Goal: Transaction & Acquisition: Download file/media

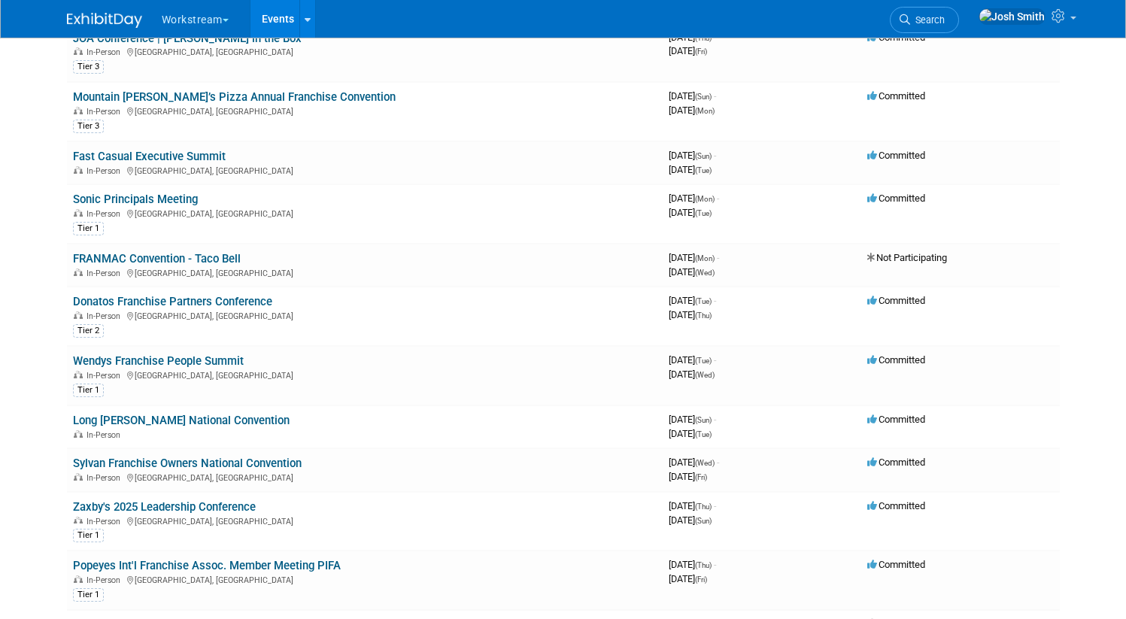
scroll to position [223, 0]
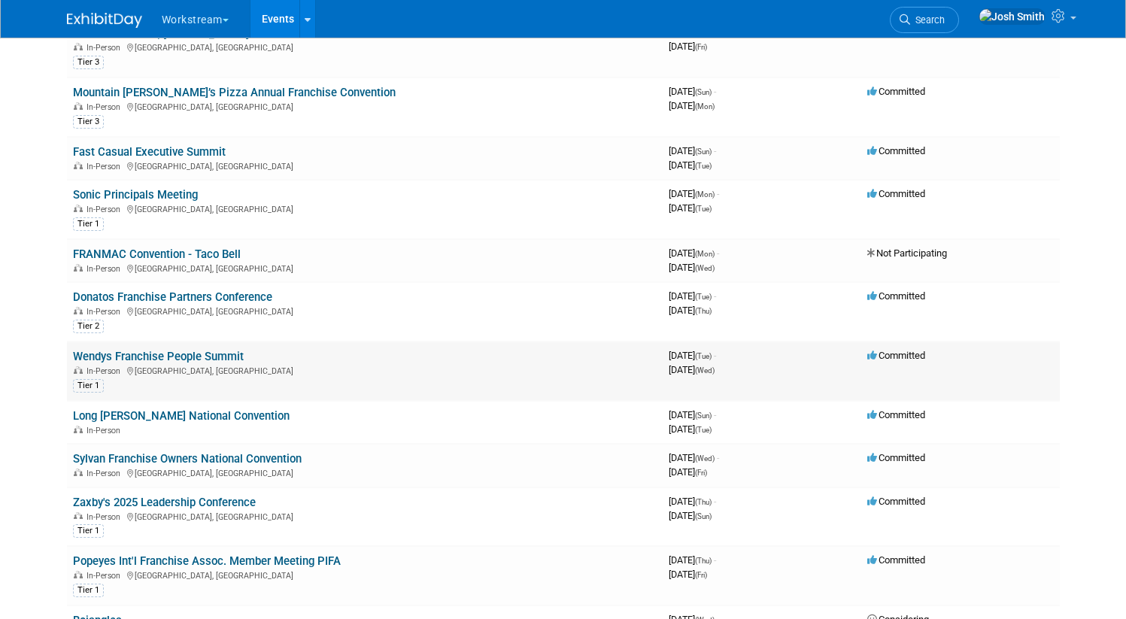
click at [334, 367] on div "In-Person [GEOGRAPHIC_DATA], [GEOGRAPHIC_DATA]" at bounding box center [365, 370] width 584 height 12
click at [212, 354] on link "Wendys Franchise People Summit" at bounding box center [158, 357] width 171 height 14
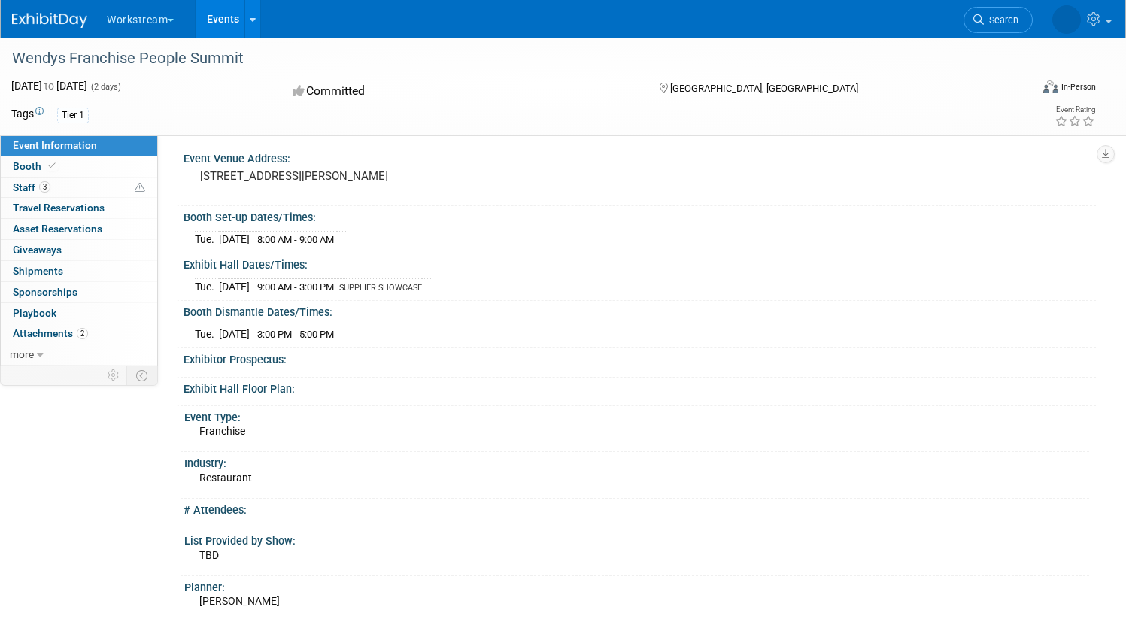
scroll to position [100, 0]
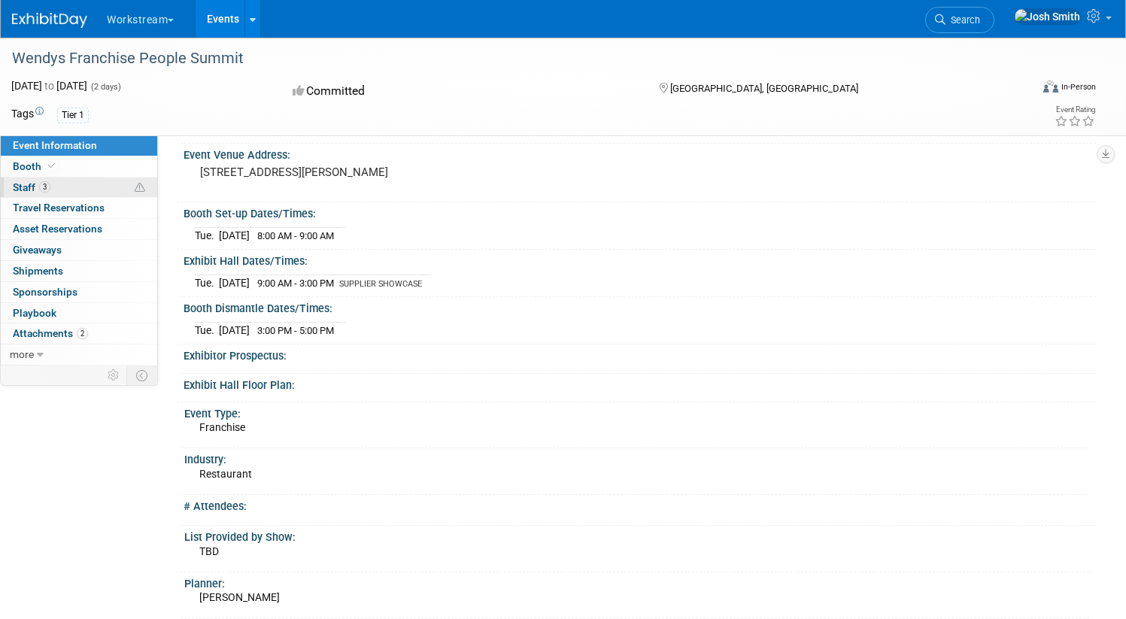
click at [50, 193] on span "Staff 3" at bounding box center [32, 187] width 38 height 12
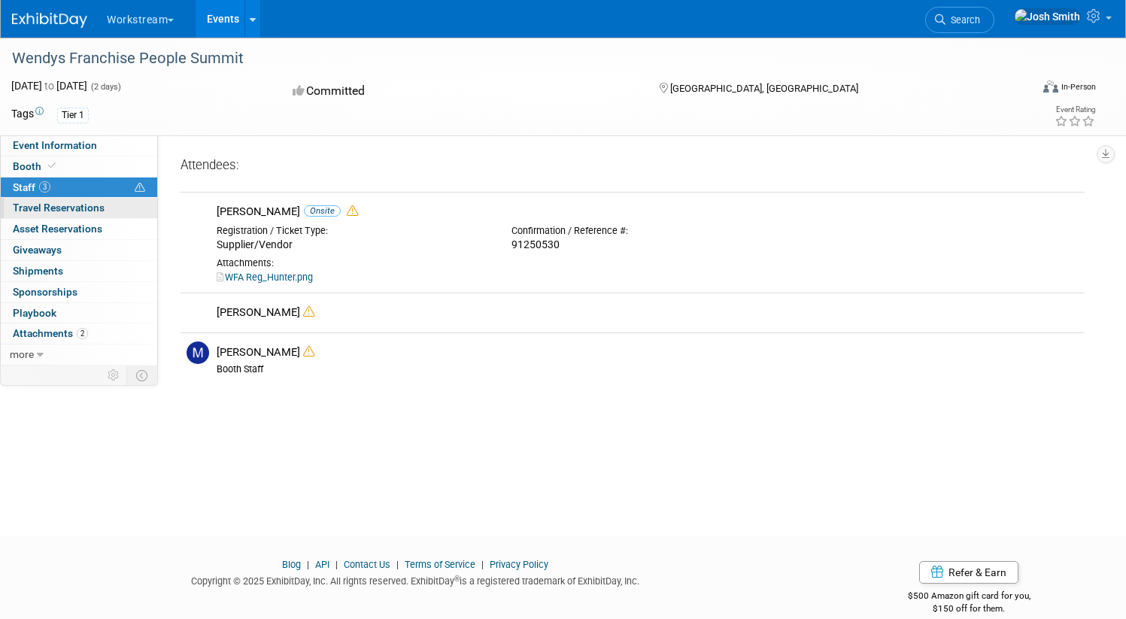
click at [96, 209] on span "Travel Reservations 0" at bounding box center [59, 208] width 92 height 12
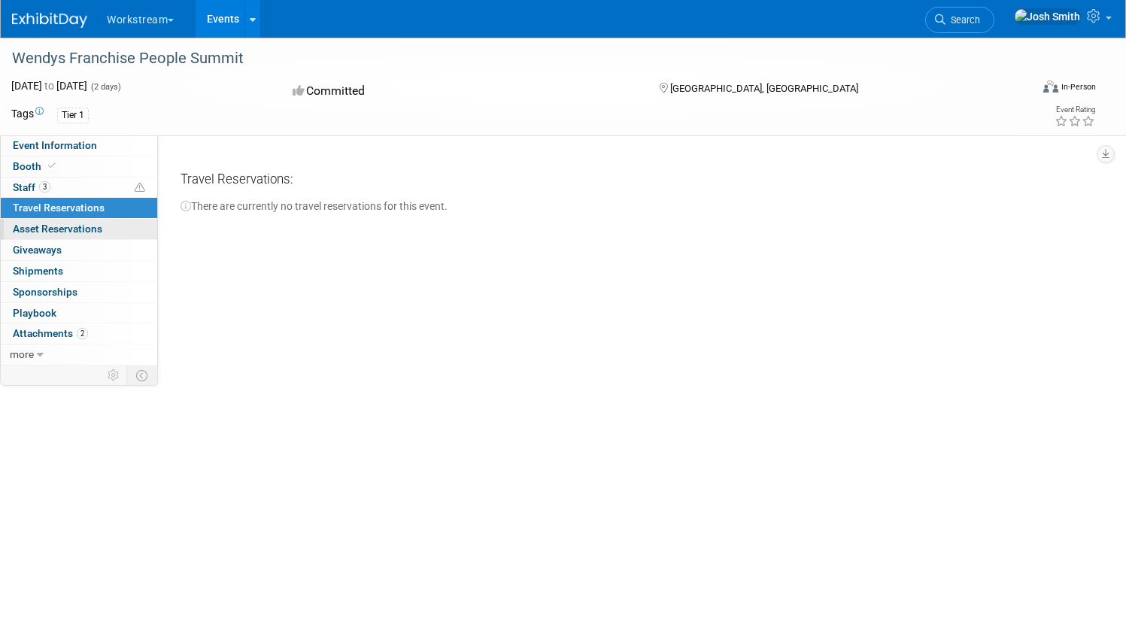
click at [102, 233] on span "Asset Reservations 0" at bounding box center [58, 229] width 90 height 12
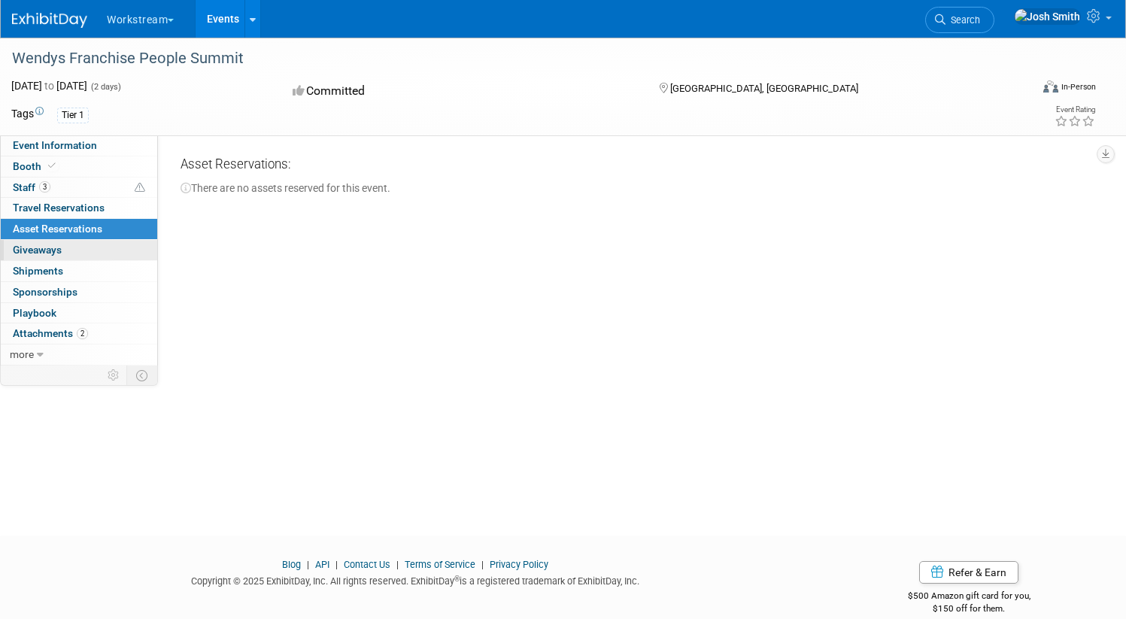
click at [62, 249] on span "Giveaways 0" at bounding box center [37, 250] width 49 height 12
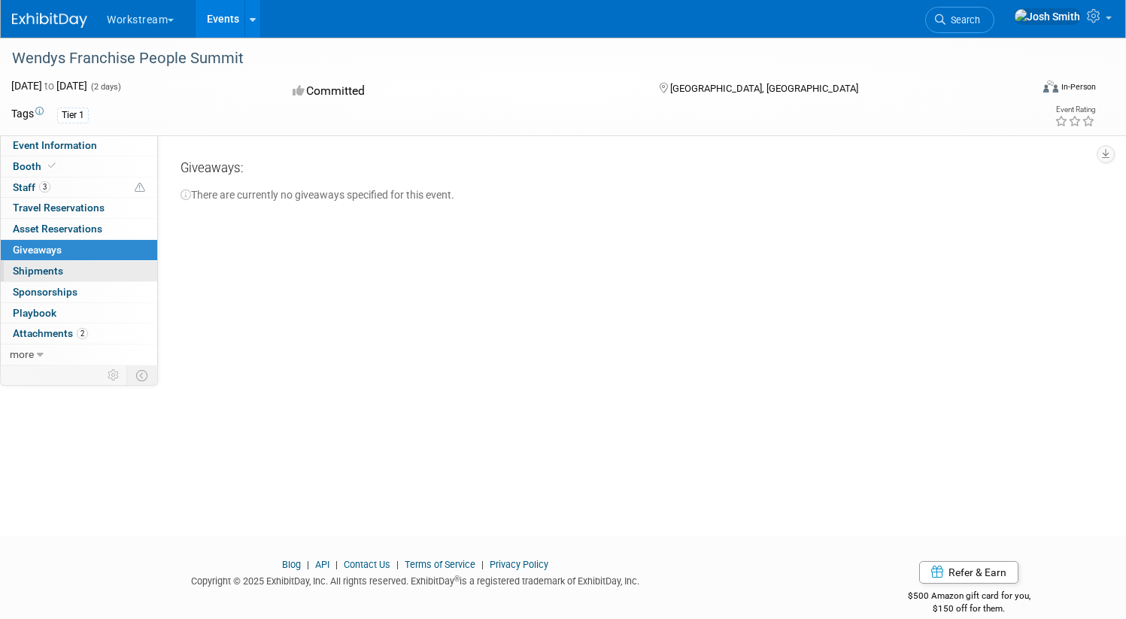
click at [63, 270] on span "Shipments 0" at bounding box center [38, 271] width 50 height 12
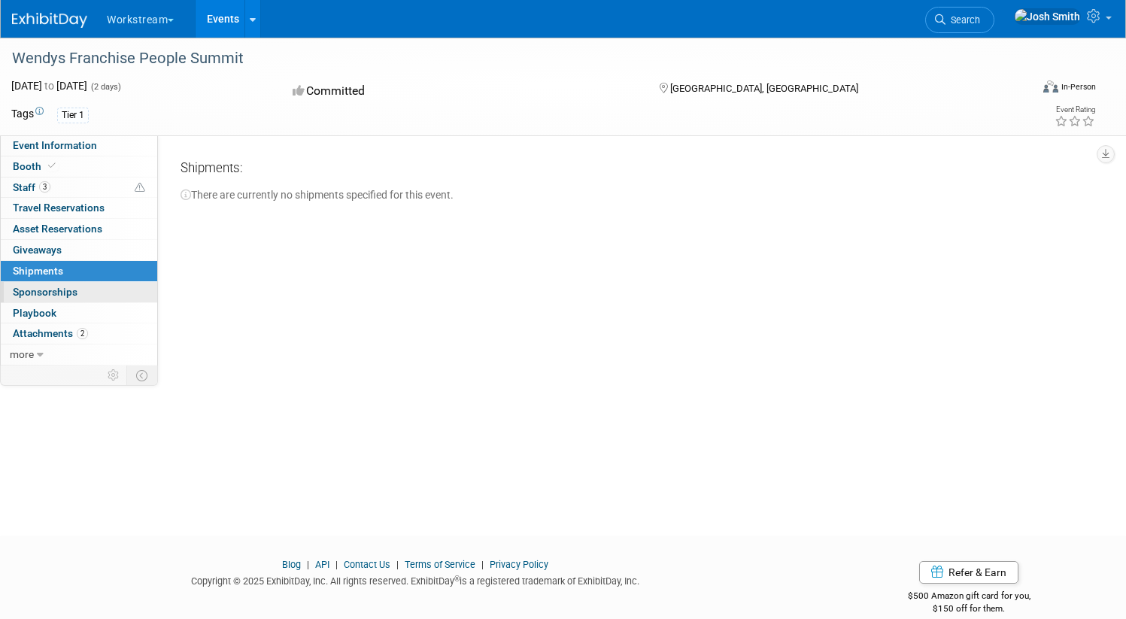
click at [117, 285] on link "0 Sponsorships 0" at bounding box center [79, 292] width 157 height 20
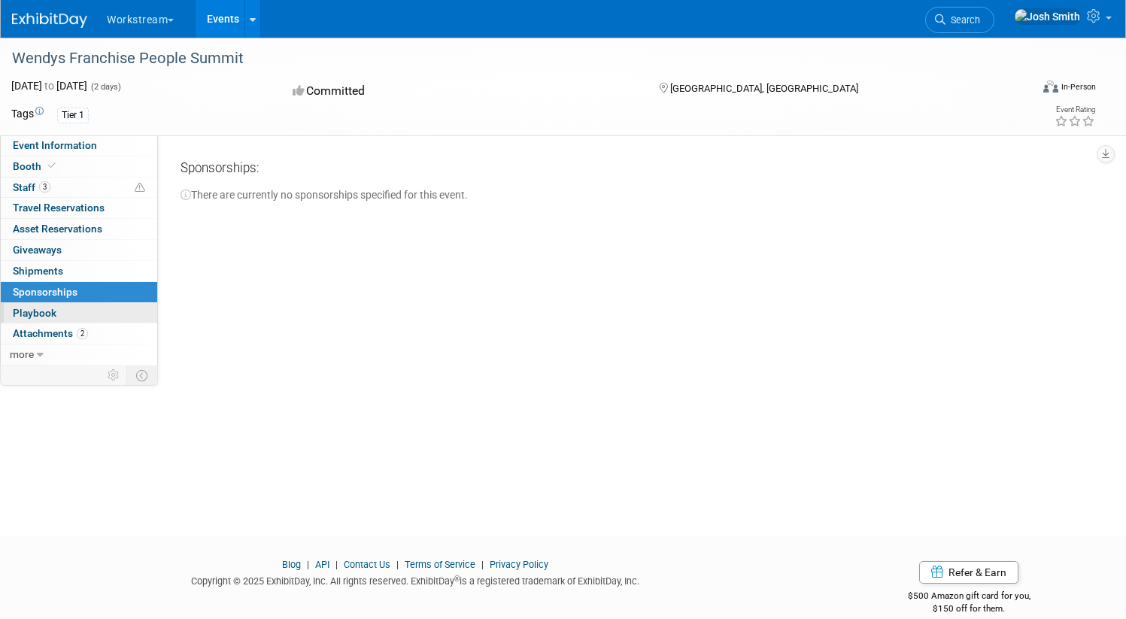
click at [130, 314] on link "0 Playbook 0" at bounding box center [79, 313] width 157 height 20
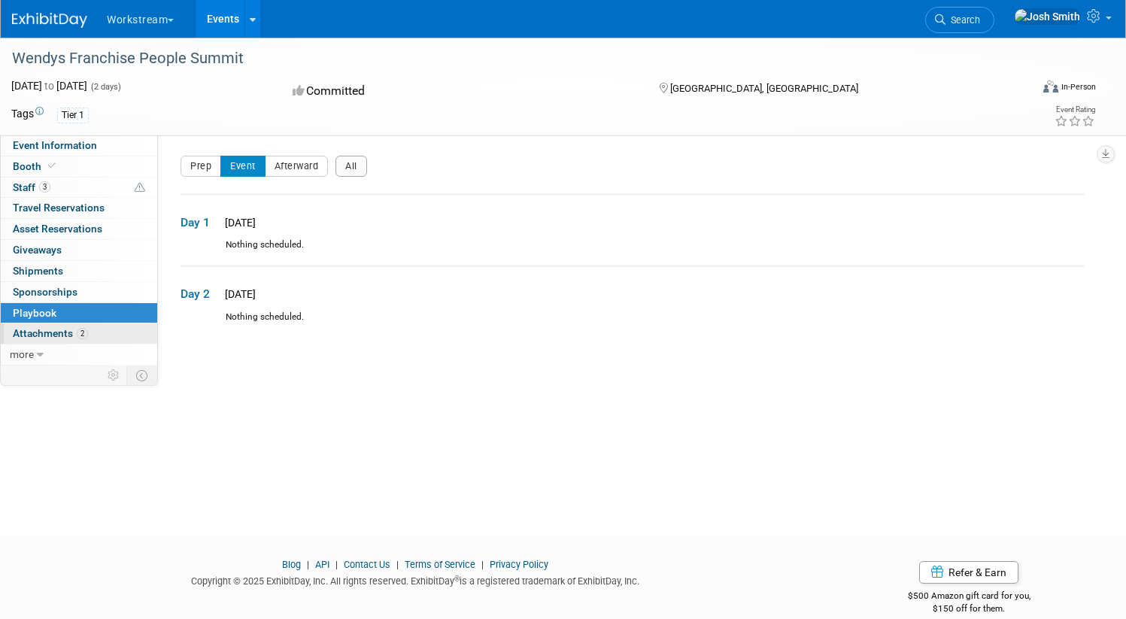
click at [118, 327] on link "2 Attachments 2" at bounding box center [79, 334] width 157 height 20
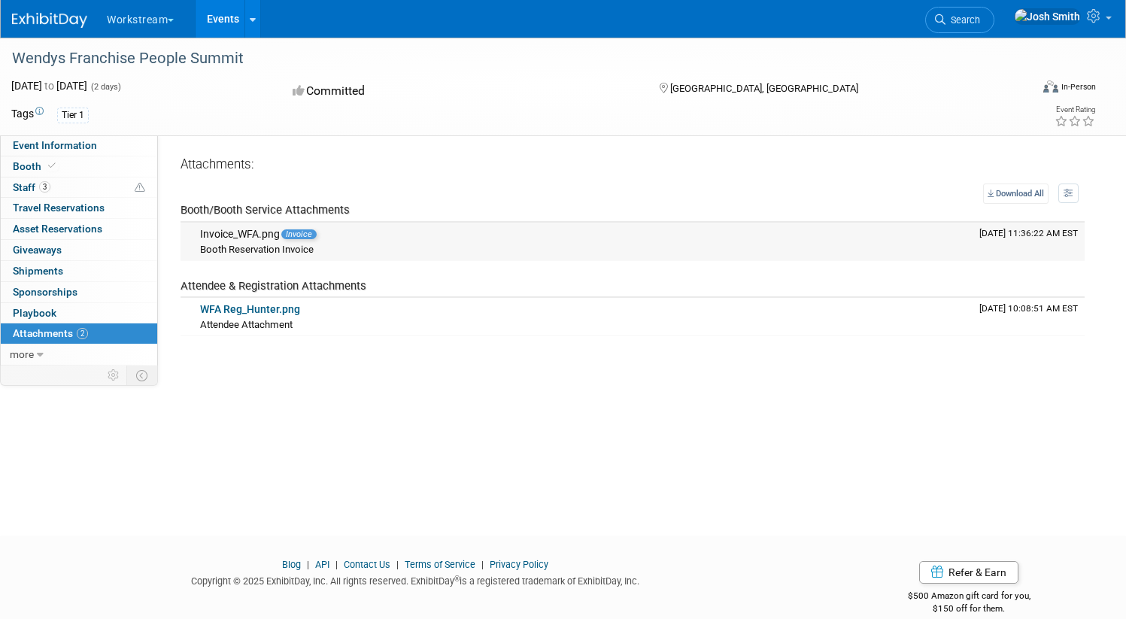
click at [314, 245] on span "Booth Reservation Invoice" at bounding box center [257, 249] width 114 height 11
click at [309, 233] on div "Invoice_WFA.png Invoice" at bounding box center [584, 235] width 768 height 14
click at [413, 248] on div "Booth Reservation Invoice" at bounding box center [584, 249] width 768 height 15
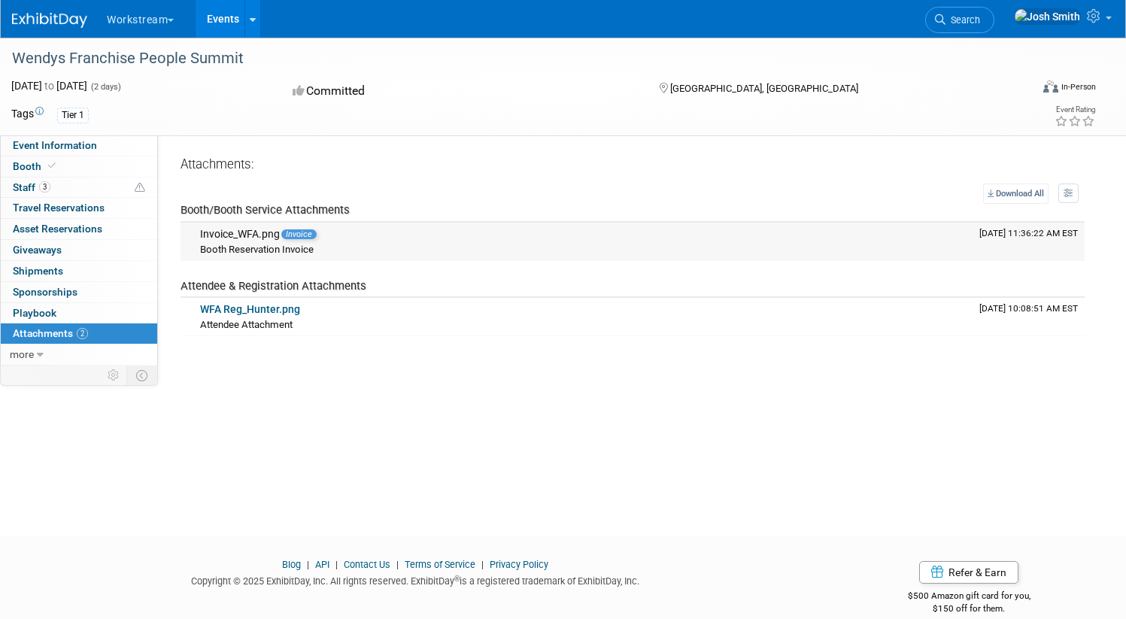
click at [413, 248] on div "Booth Reservation Invoice" at bounding box center [584, 249] width 768 height 15
click at [304, 227] on td "Invoice_WFA.png Invoice Booth Reservation Invoice" at bounding box center [584, 242] width 780 height 38
click at [284, 230] on div "Invoice_WFA.png Invoice" at bounding box center [584, 235] width 768 height 14
click at [283, 236] on div "Invoice_WFA.png Invoice" at bounding box center [584, 235] width 768 height 14
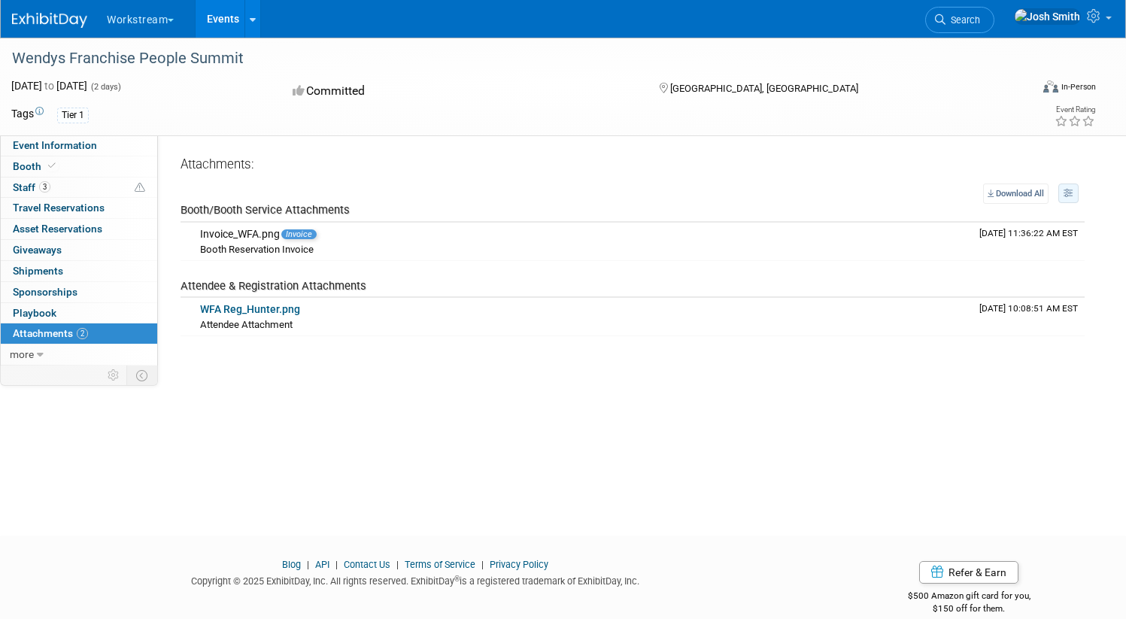
click at [1059, 199] on button "button" at bounding box center [1069, 194] width 20 height 20
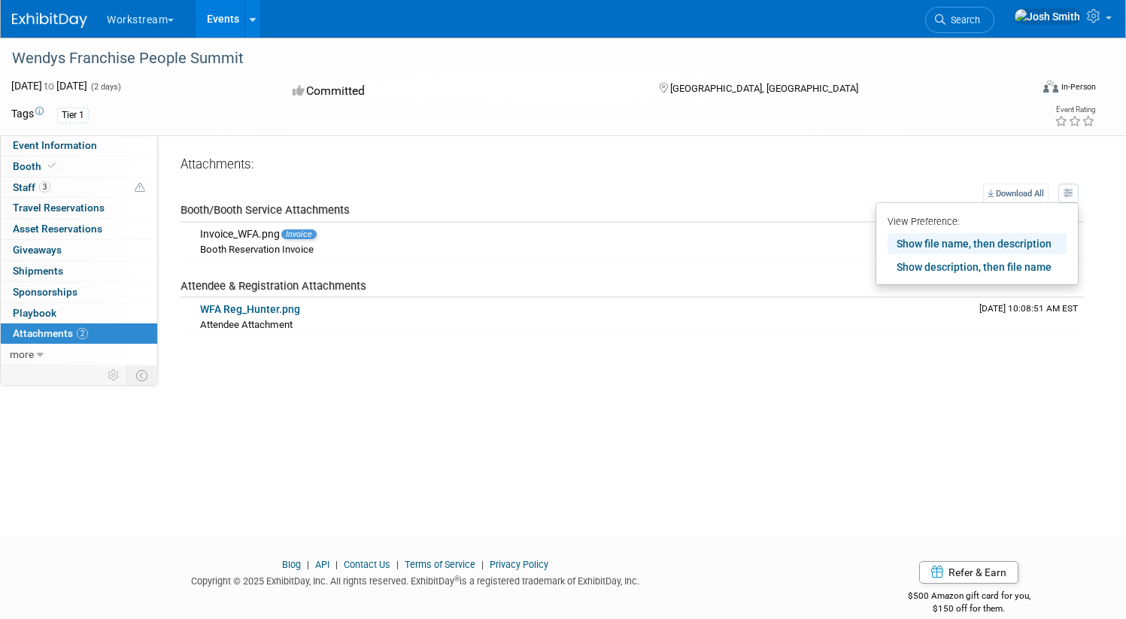
click at [689, 268] on td "Attendee & Registration Attachments" at bounding box center [577, 280] width 793 height 38
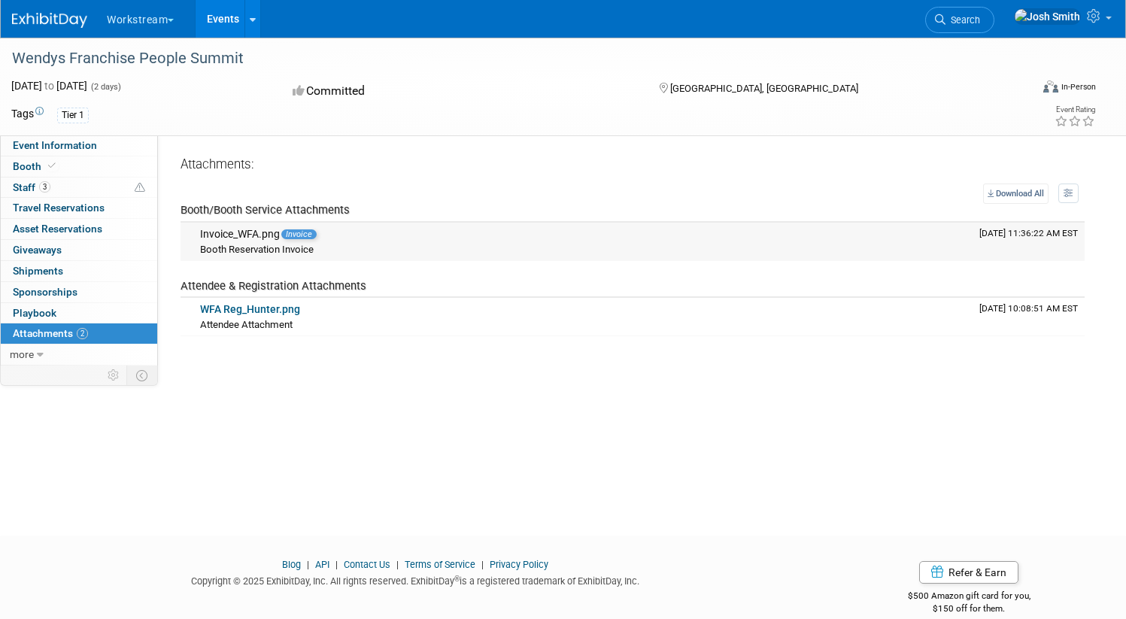
click at [512, 244] on div "Booth Reservation Invoice" at bounding box center [584, 249] width 768 height 15
click at [1002, 191] on link "Download All" at bounding box center [1016, 194] width 65 height 20
